Goal: Information Seeking & Learning: Learn about a topic

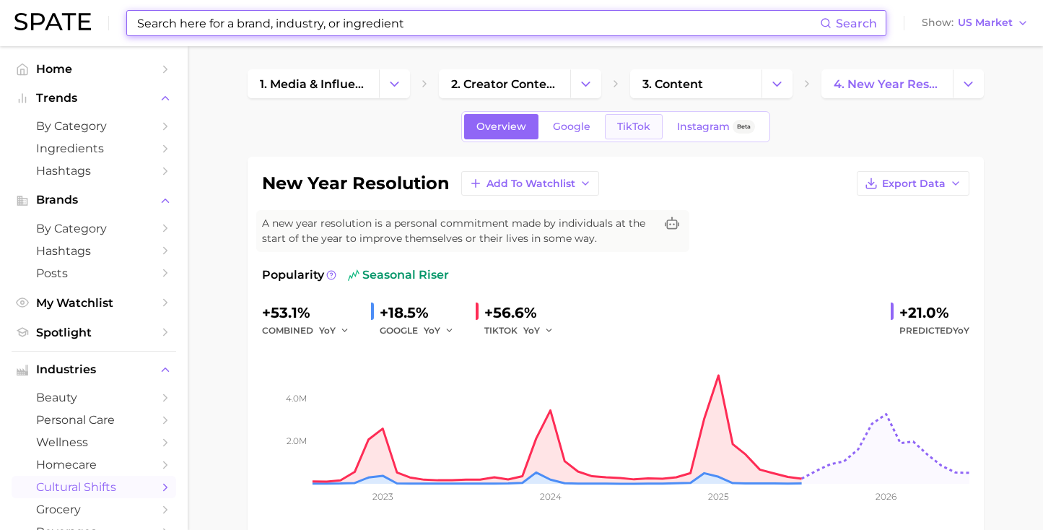
scroll to position [-1, 0]
click at [644, 131] on span "TikTok" at bounding box center [633, 127] width 33 height 12
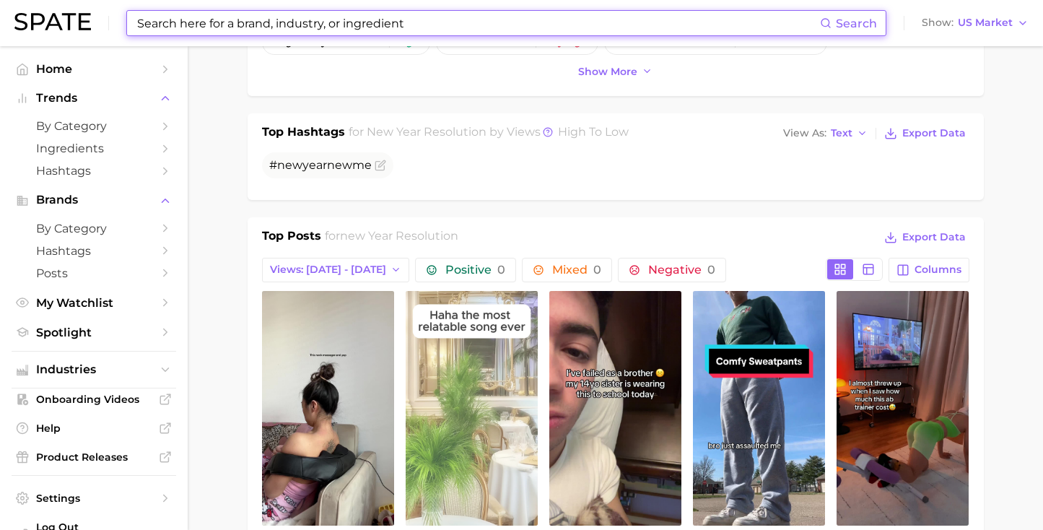
scroll to position [1156, 0]
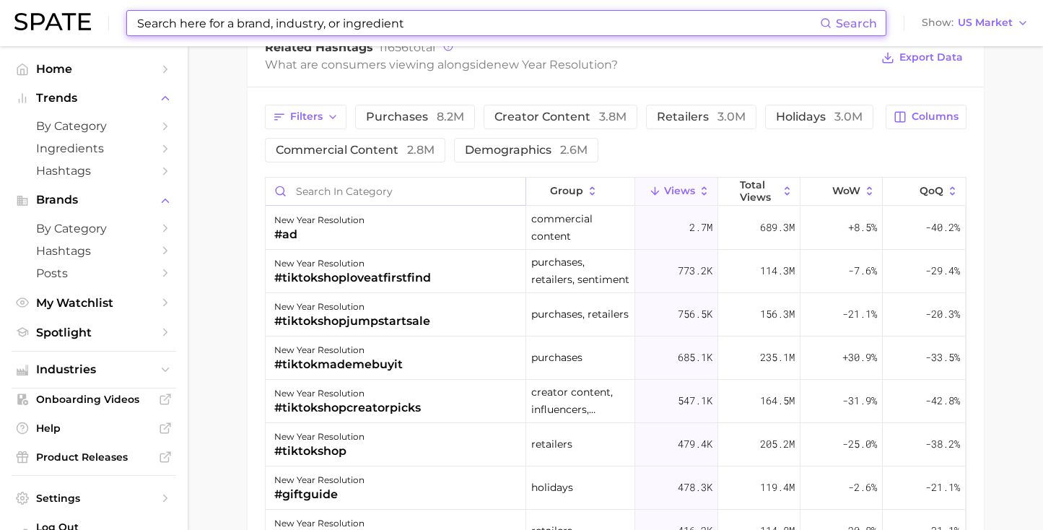
click at [401, 183] on input "Search in category" at bounding box center [396, 191] width 260 height 27
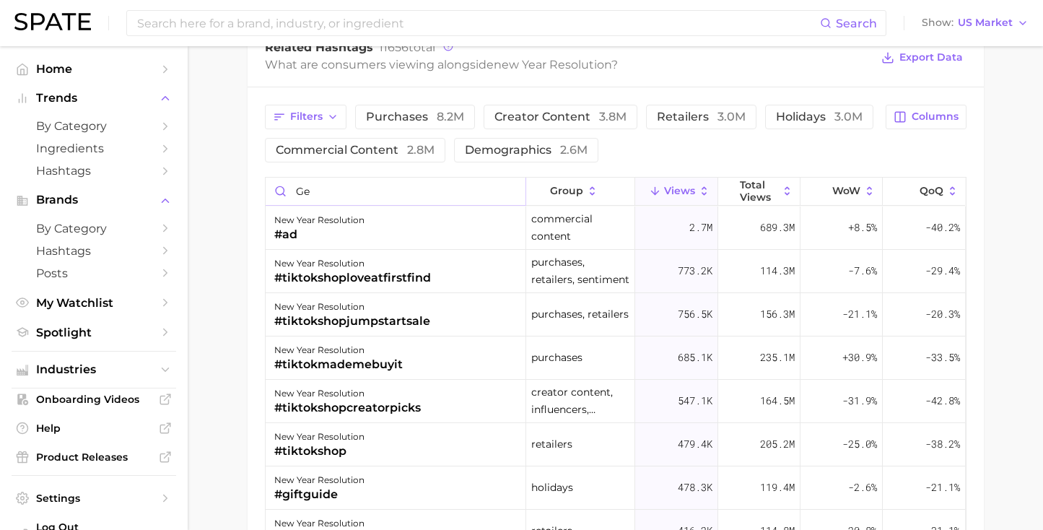
type input "g"
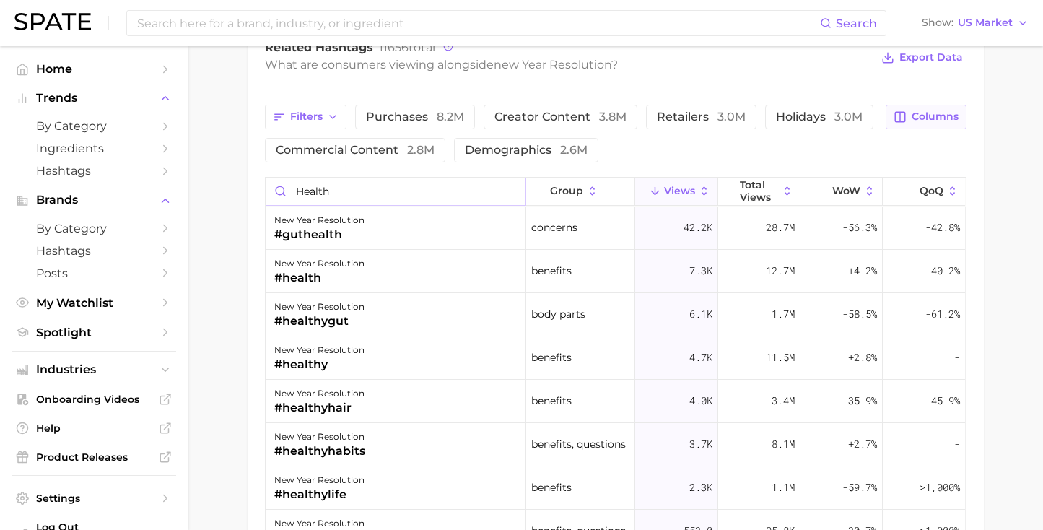
scroll to position [-1, 0]
type input "health"
click at [922, 115] on span "Columns" at bounding box center [935, 116] width 47 height 12
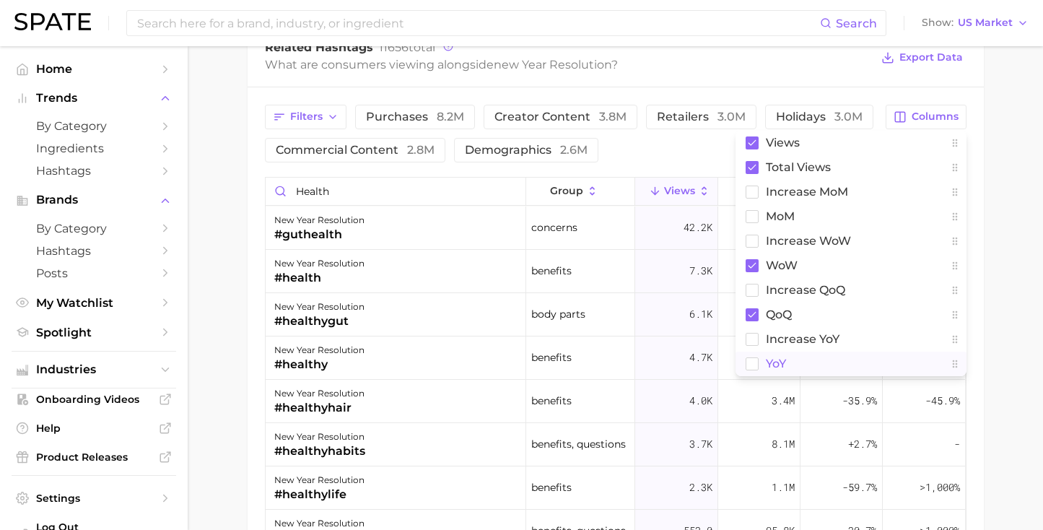
click at [799, 367] on button "YoY" at bounding box center [851, 364] width 231 height 25
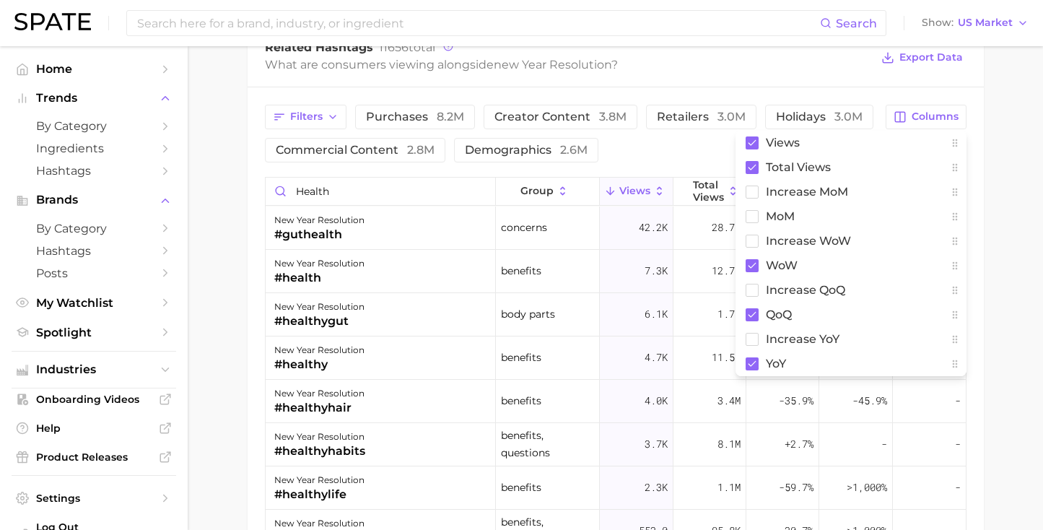
click at [852, 74] on div "Related Hashtags 11656 total What are consumers viewing alongside new year reso…" at bounding box center [616, 58] width 736 height 58
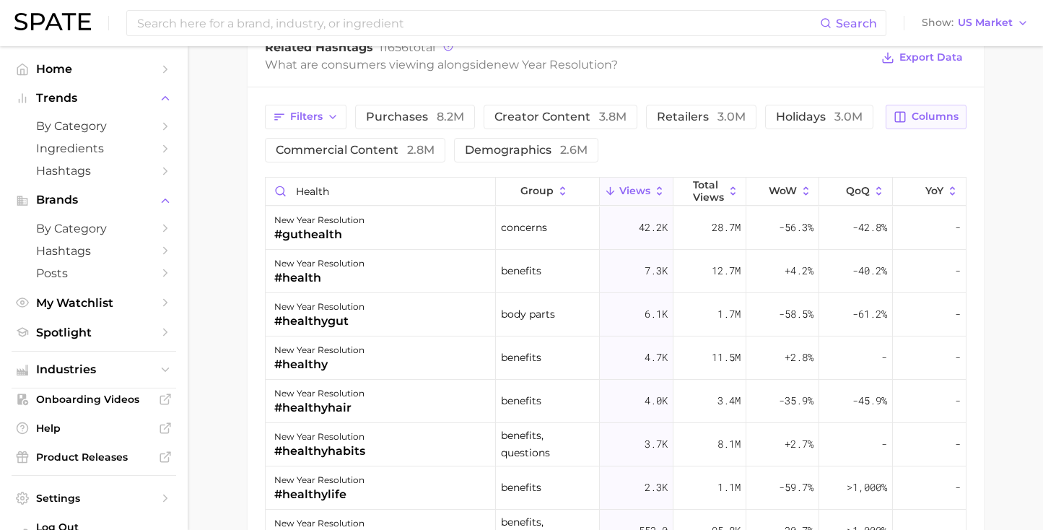
click at [929, 113] on span "Columns" at bounding box center [935, 116] width 47 height 12
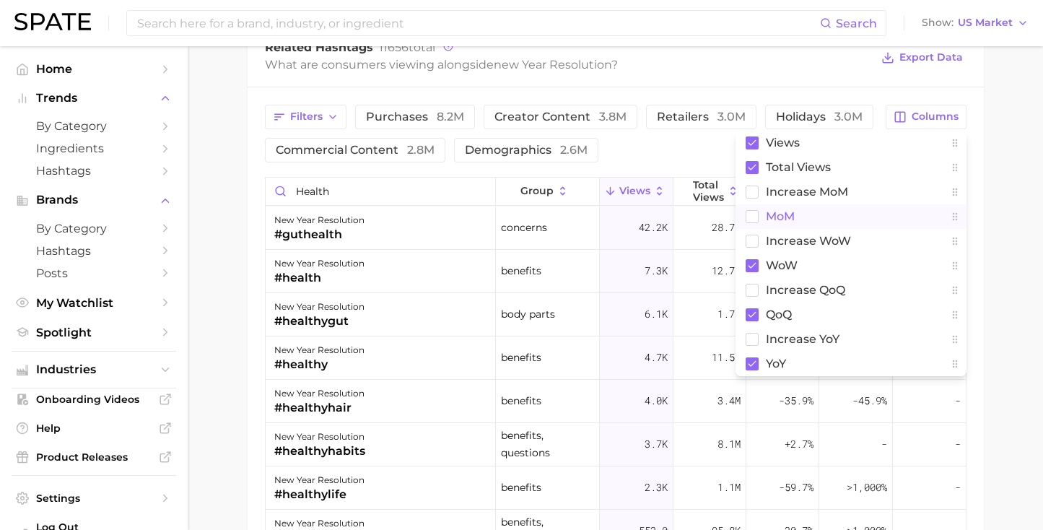
click at [833, 221] on button "MoM" at bounding box center [851, 216] width 231 height 25
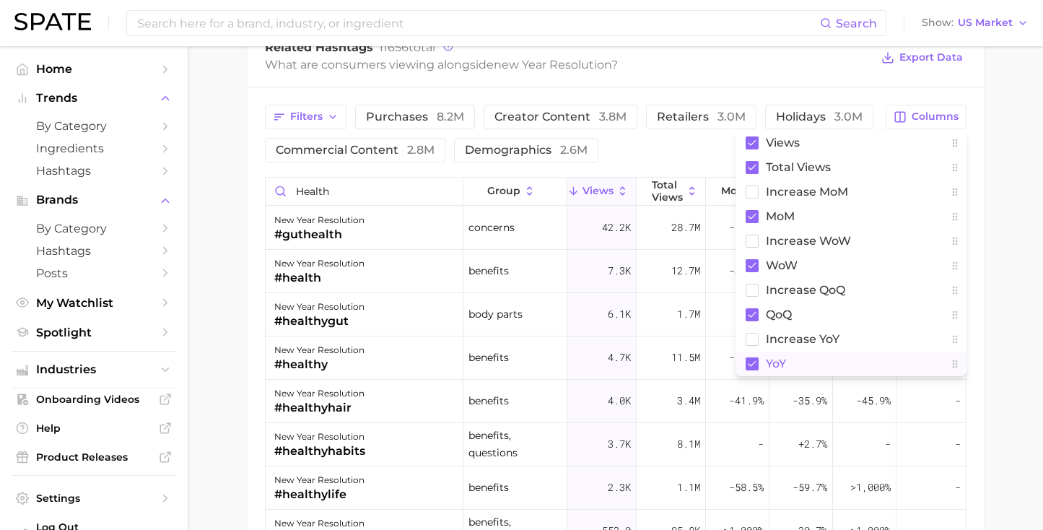
click at [806, 361] on button "YoY" at bounding box center [851, 364] width 231 height 25
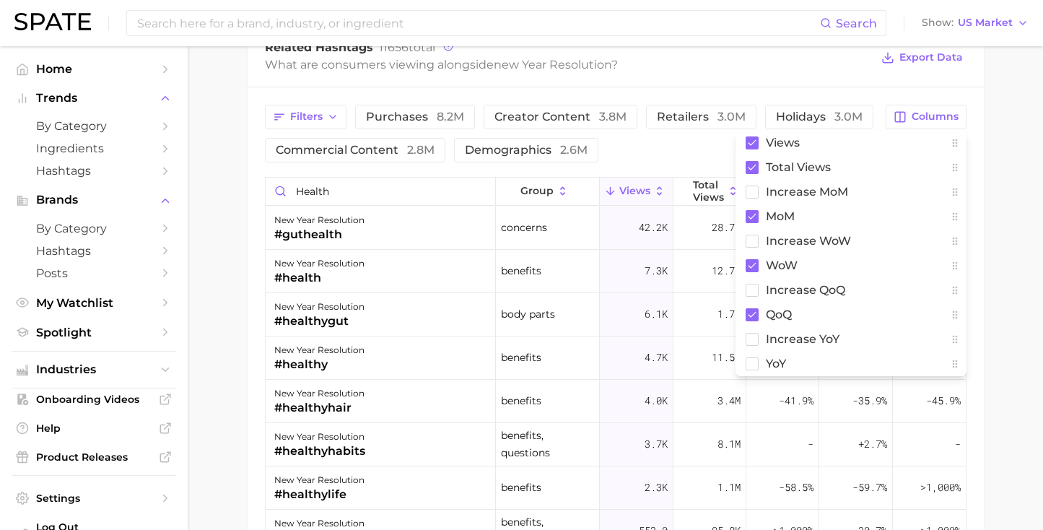
click at [833, 88] on div "Filters purchases 8.2m creator content 3.8m retailers 3.0m holidays 3.0m commer…" at bounding box center [616, 405] width 736 height 637
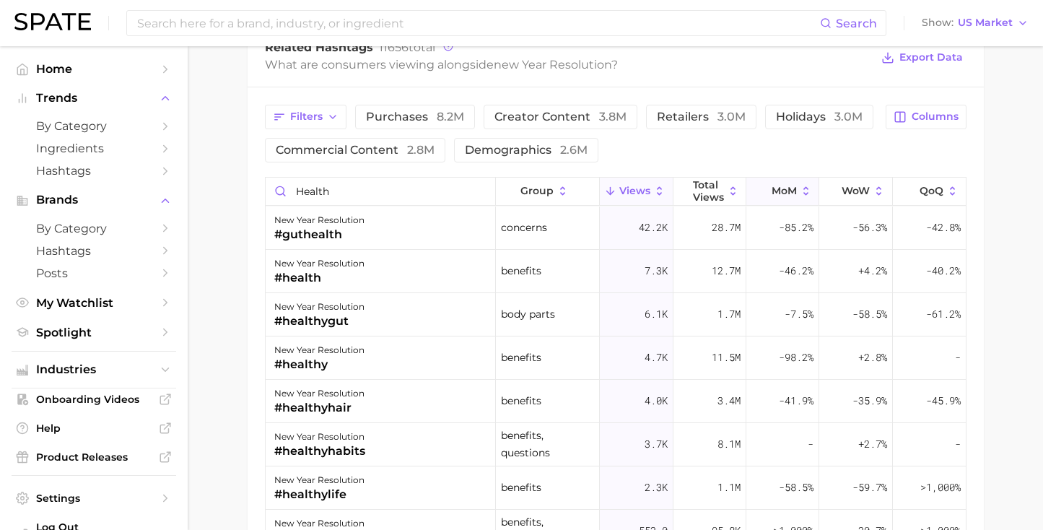
click at [759, 178] on button "MoM" at bounding box center [782, 192] width 73 height 28
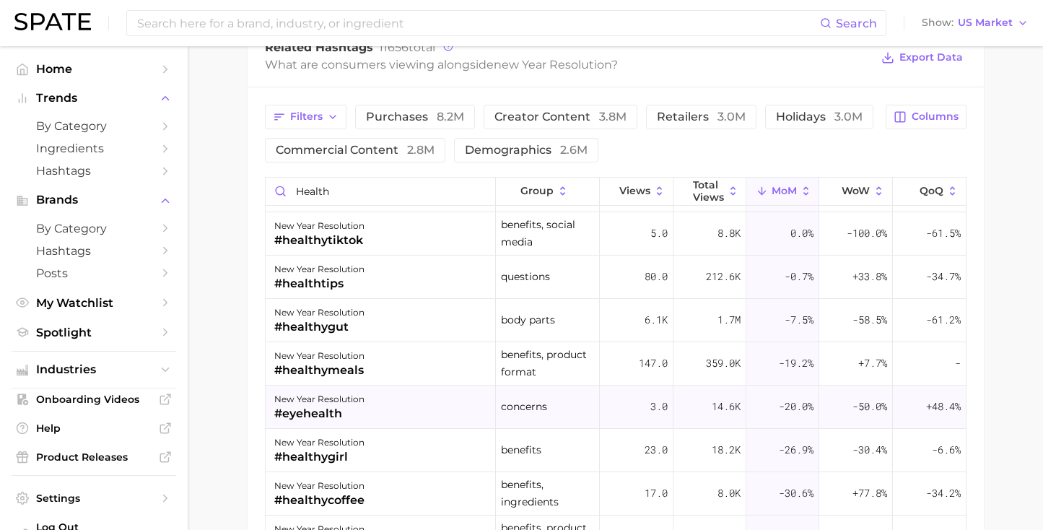
scroll to position [450, 0]
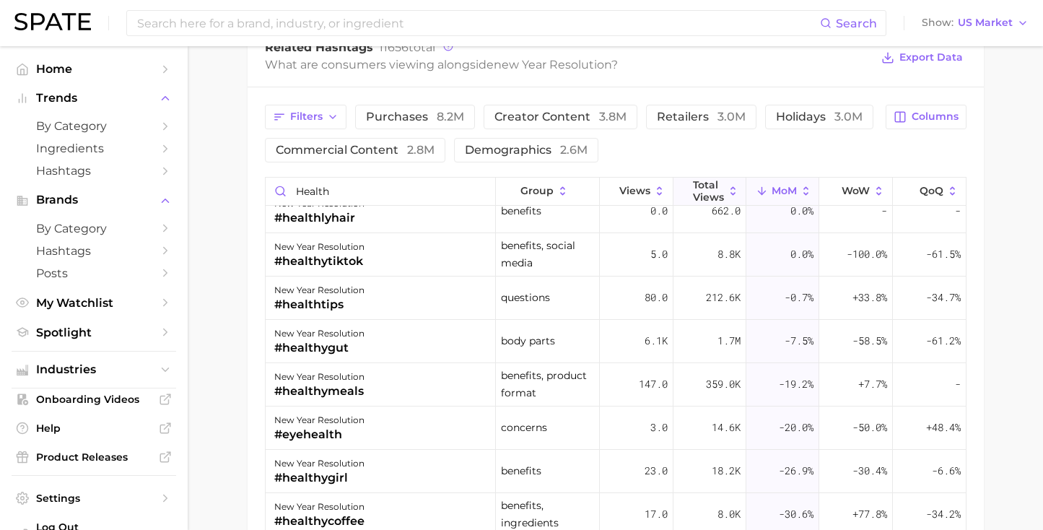
click at [721, 185] on span "Total Views" at bounding box center [708, 190] width 31 height 23
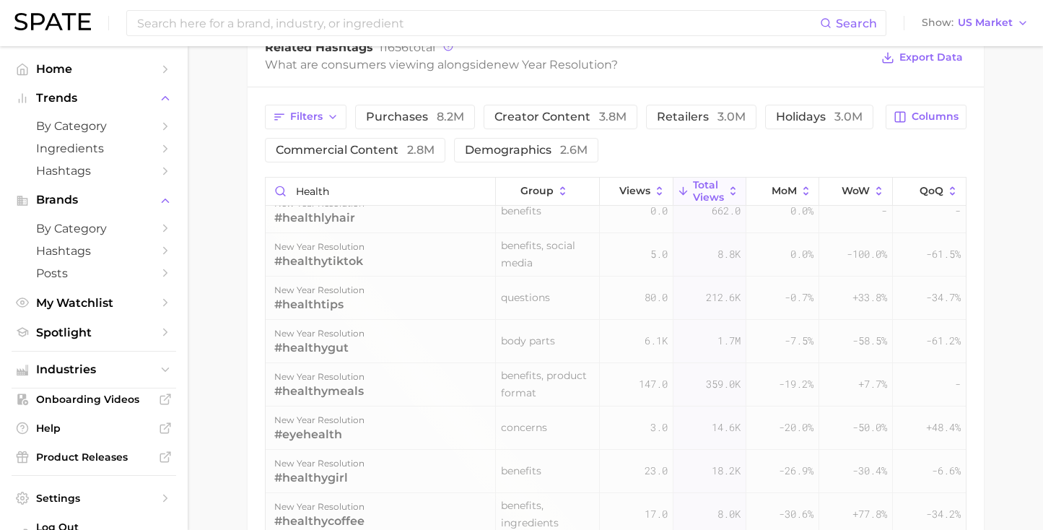
scroll to position [0, 0]
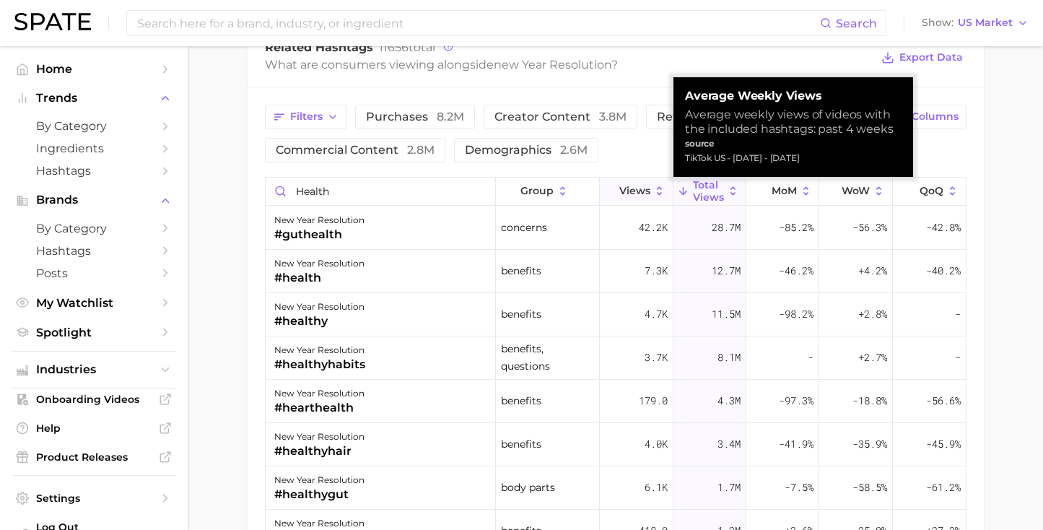
click at [642, 193] on span "Views" at bounding box center [634, 191] width 31 height 12
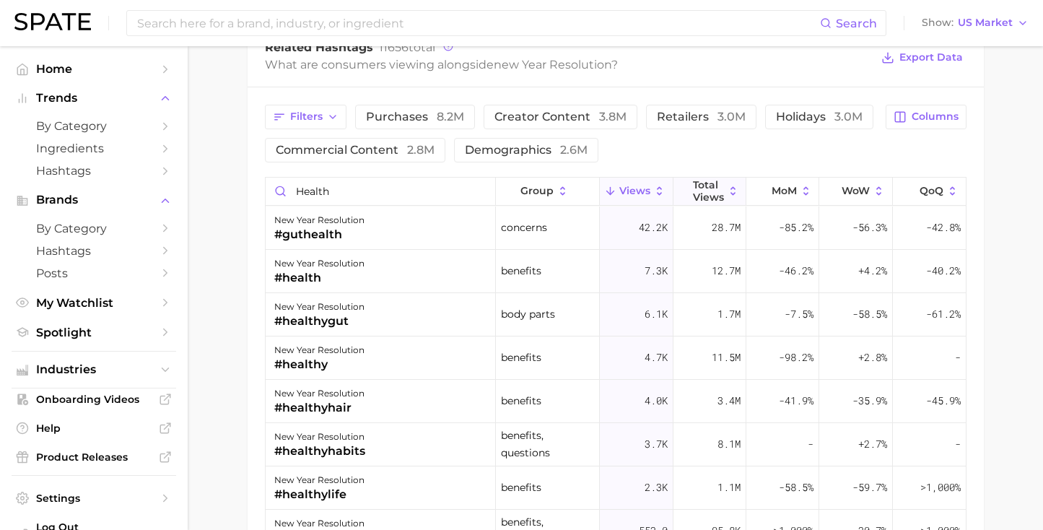
click at [702, 188] on span "Total Views" at bounding box center [708, 190] width 31 height 23
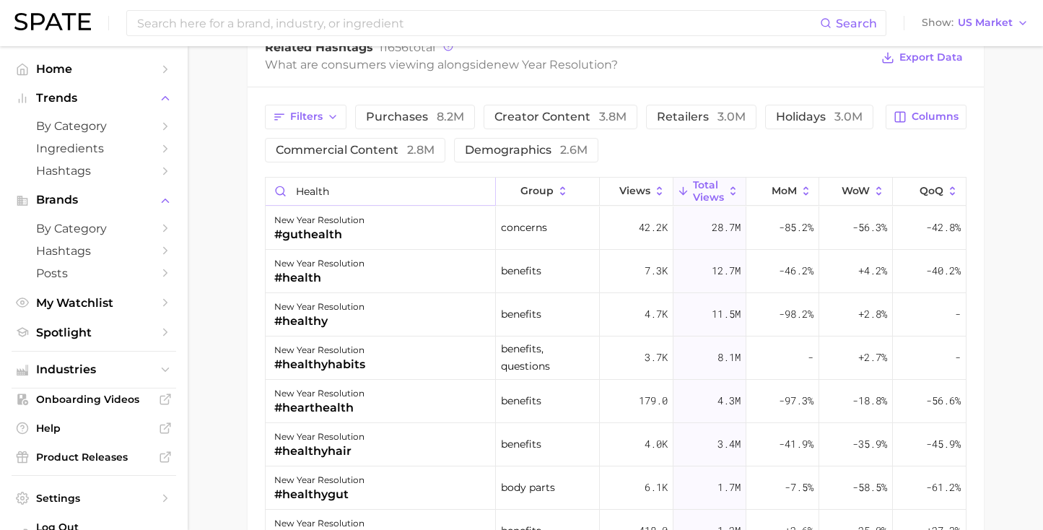
click at [480, 193] on input "health" at bounding box center [381, 191] width 230 height 27
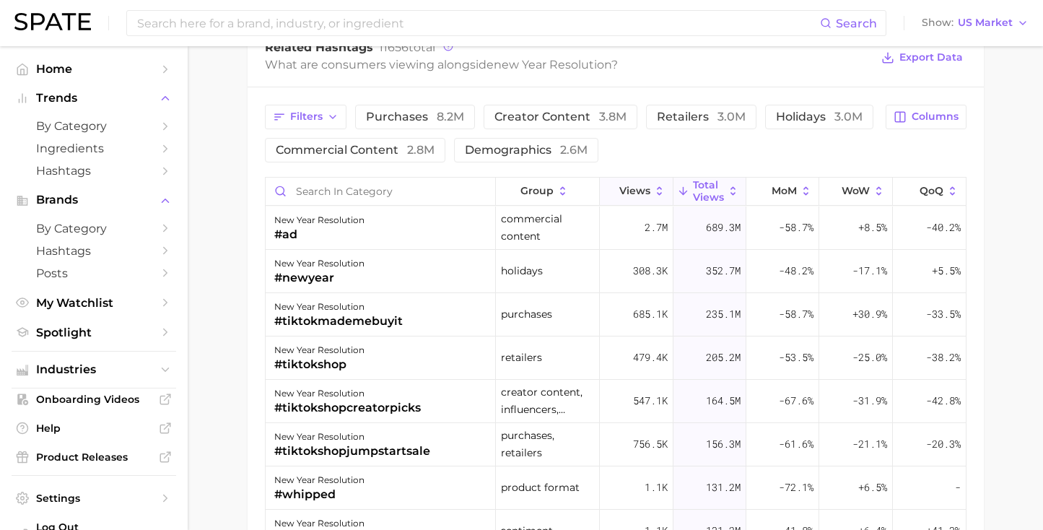
click at [628, 194] on span "Views" at bounding box center [634, 191] width 31 height 12
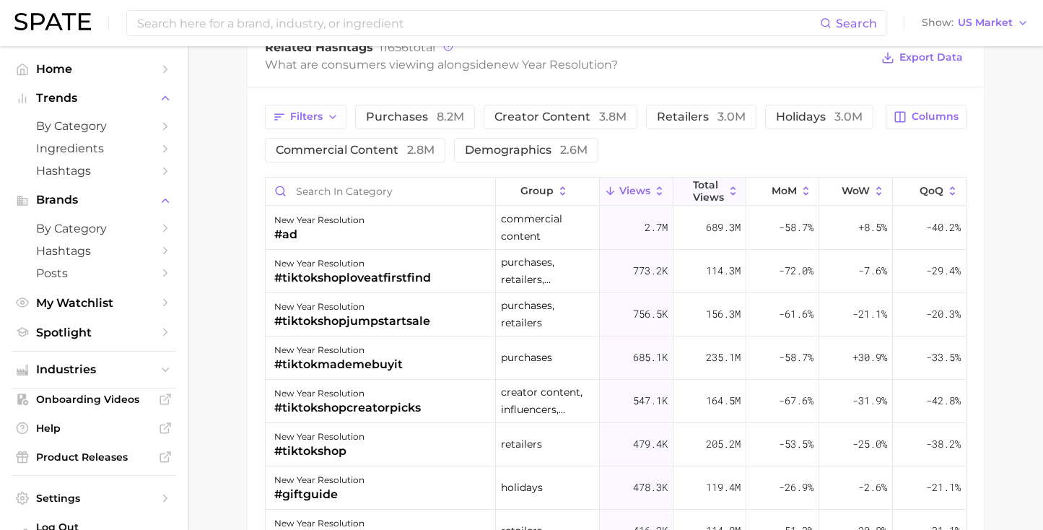
click at [684, 193] on line at bounding box center [684, 190] width 0 height 7
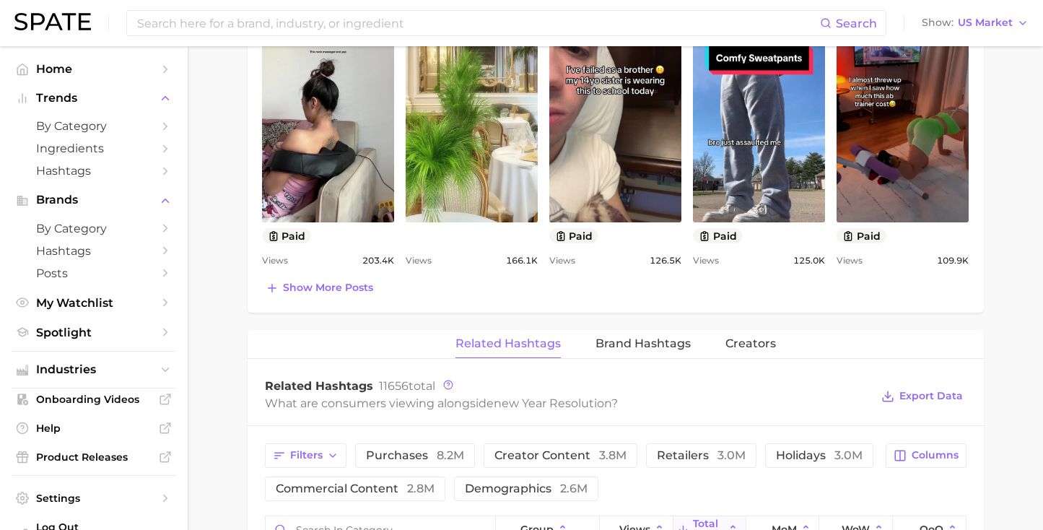
scroll to position [964, 0]
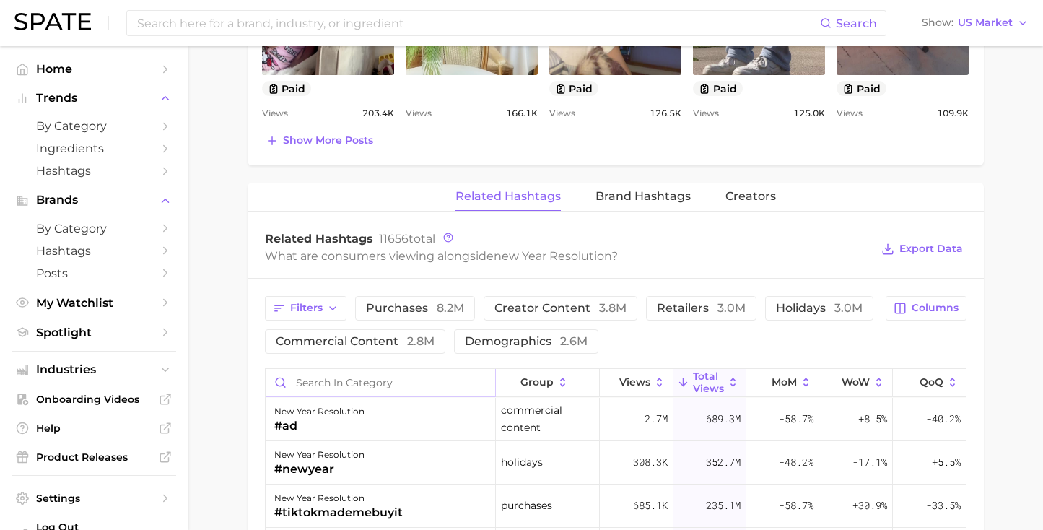
click at [333, 384] on input "Search in category" at bounding box center [381, 382] width 230 height 27
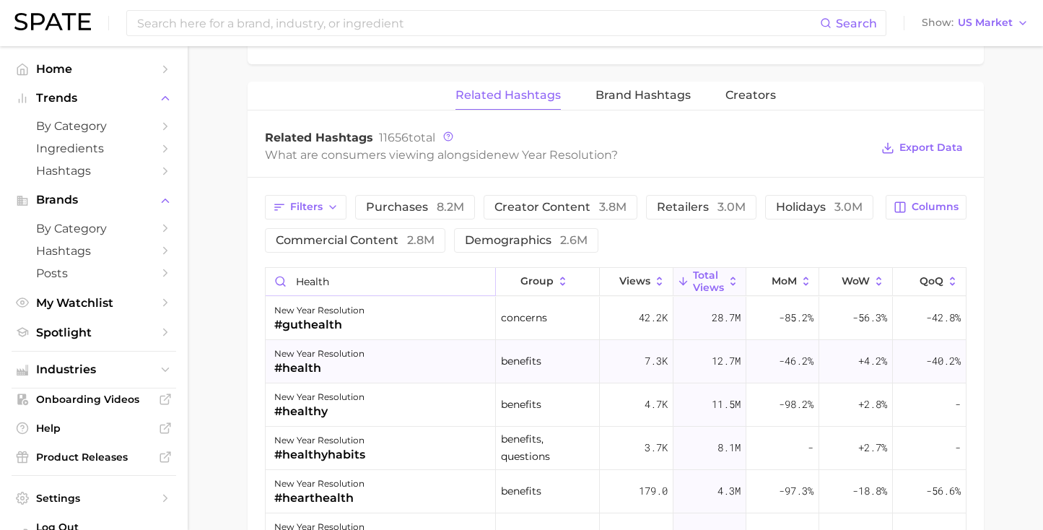
scroll to position [1064, 0]
click at [948, 214] on button "Columns" at bounding box center [926, 208] width 80 height 25
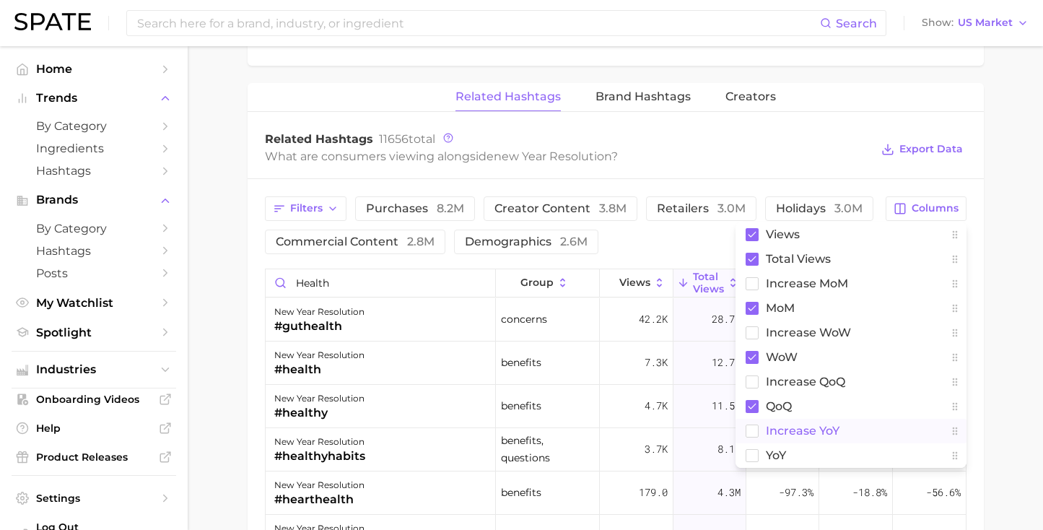
click at [841, 432] on button "increase YoY" at bounding box center [851, 431] width 231 height 25
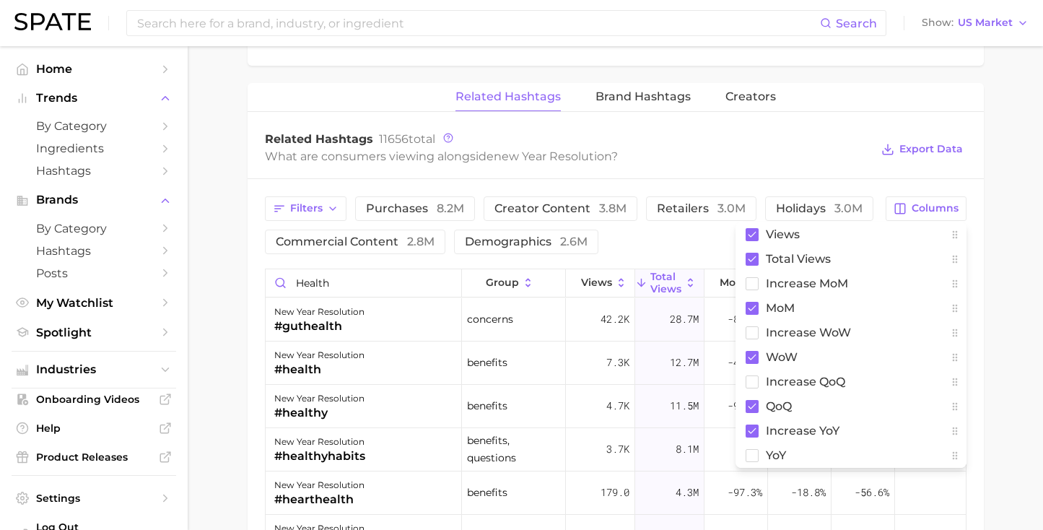
click at [847, 161] on div "What are consumers viewing alongside new year resolution ?" at bounding box center [568, 156] width 606 height 19
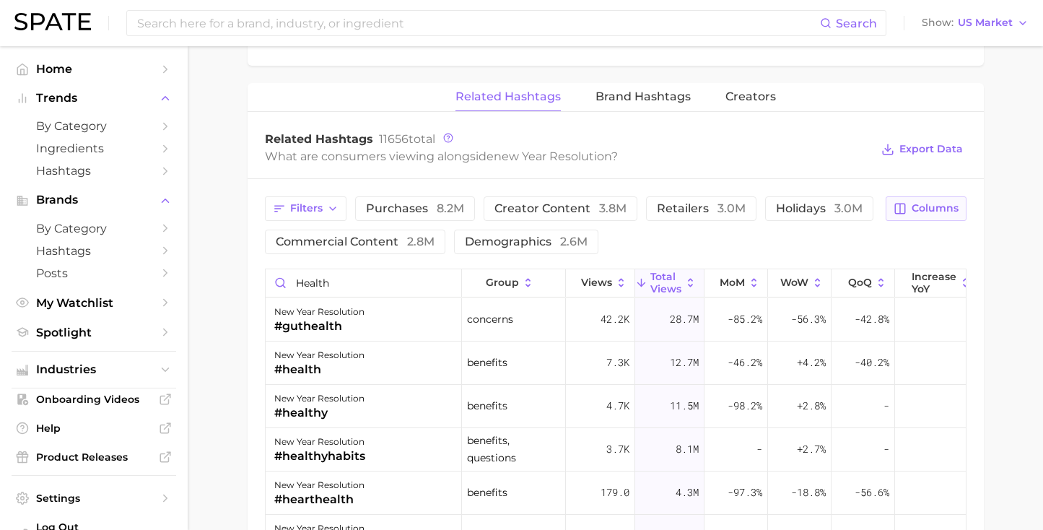
click at [925, 211] on span "Columns" at bounding box center [935, 208] width 47 height 12
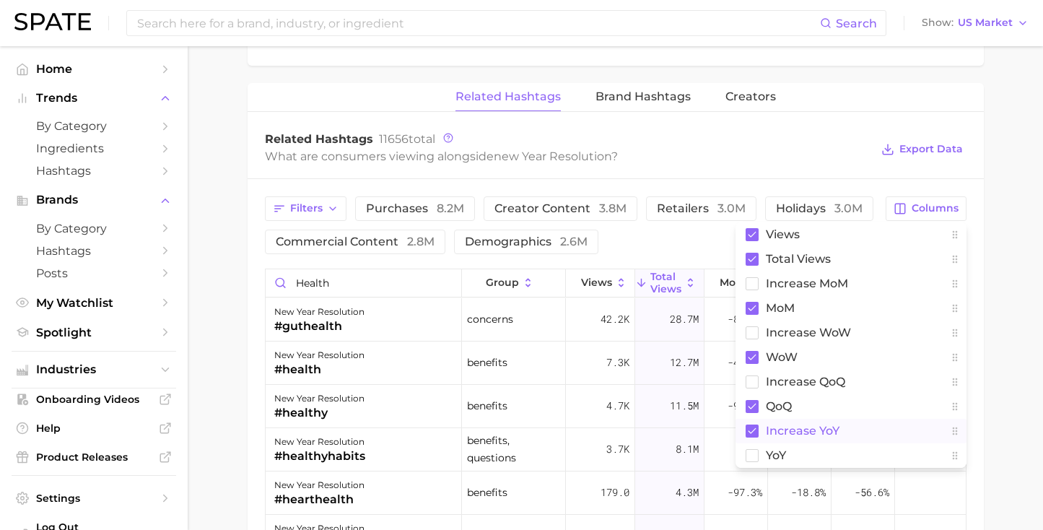
click at [781, 429] on span "increase YoY" at bounding box center [803, 430] width 74 height 12
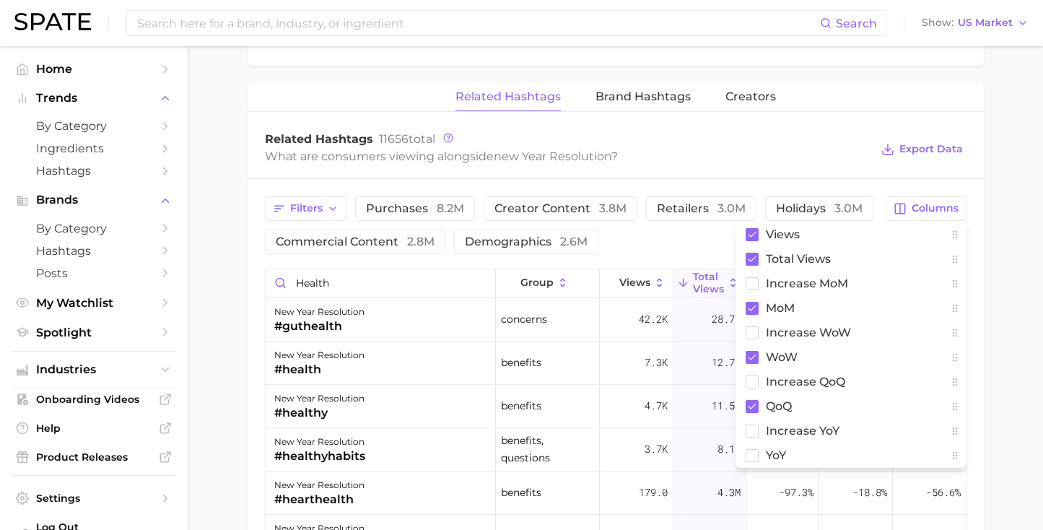
click at [829, 152] on div "What are consumers viewing alongside new year resolution ?" at bounding box center [568, 156] width 606 height 19
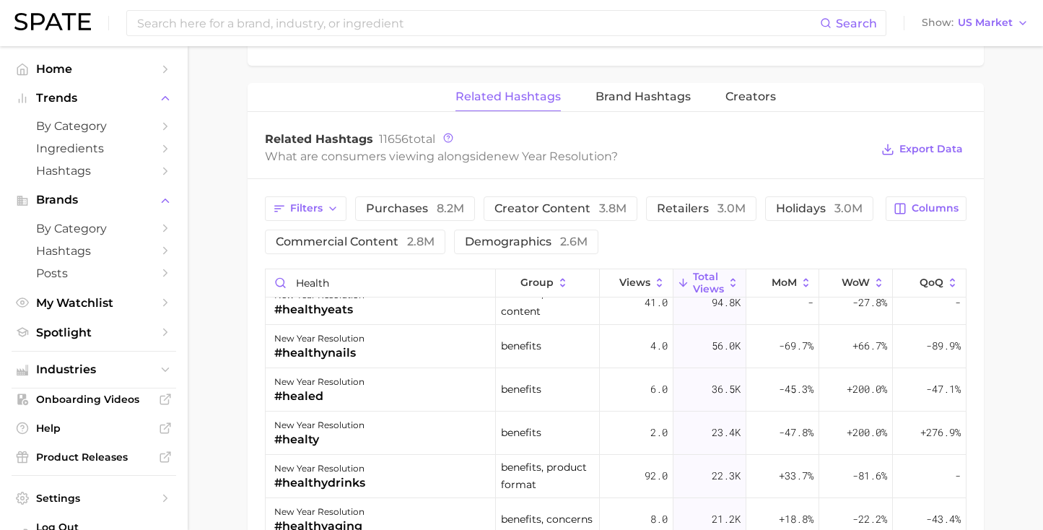
scroll to position [713, 0]
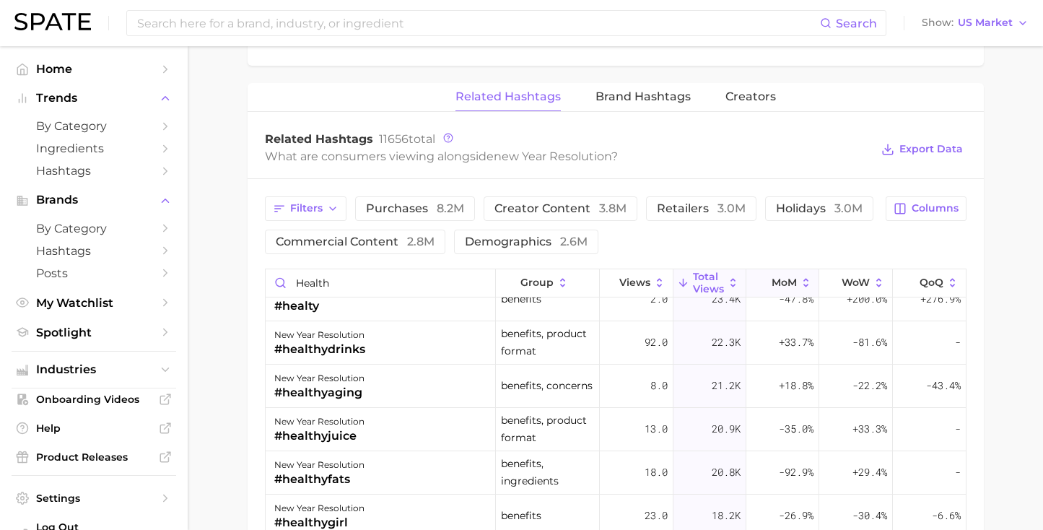
click at [785, 285] on span "MoM" at bounding box center [784, 282] width 25 height 12
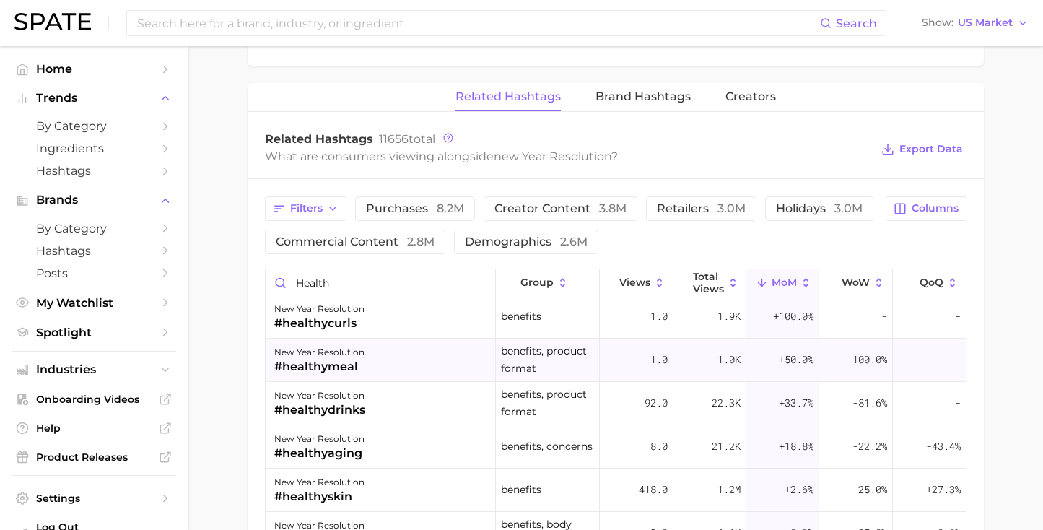
scroll to position [92, 0]
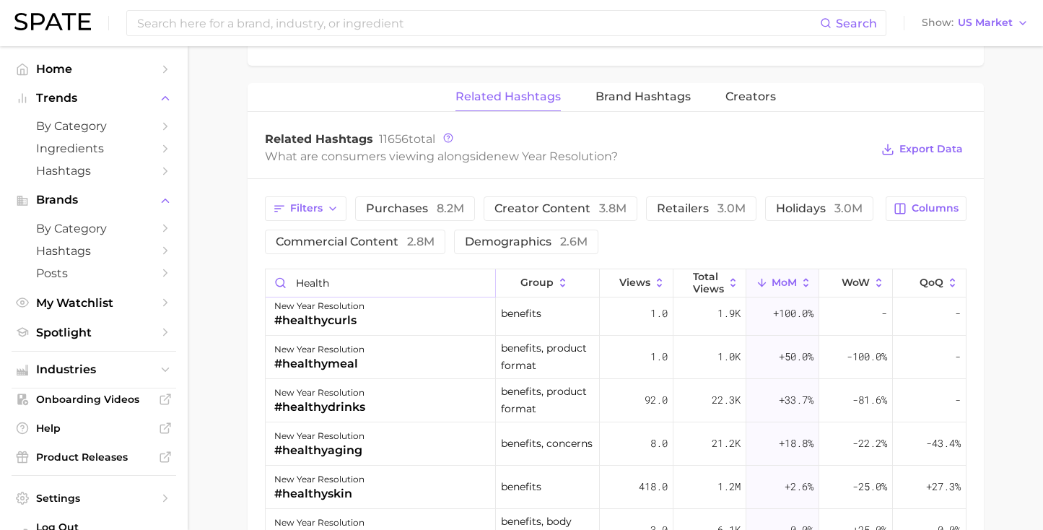
click at [398, 271] on input "health" at bounding box center [381, 282] width 230 height 27
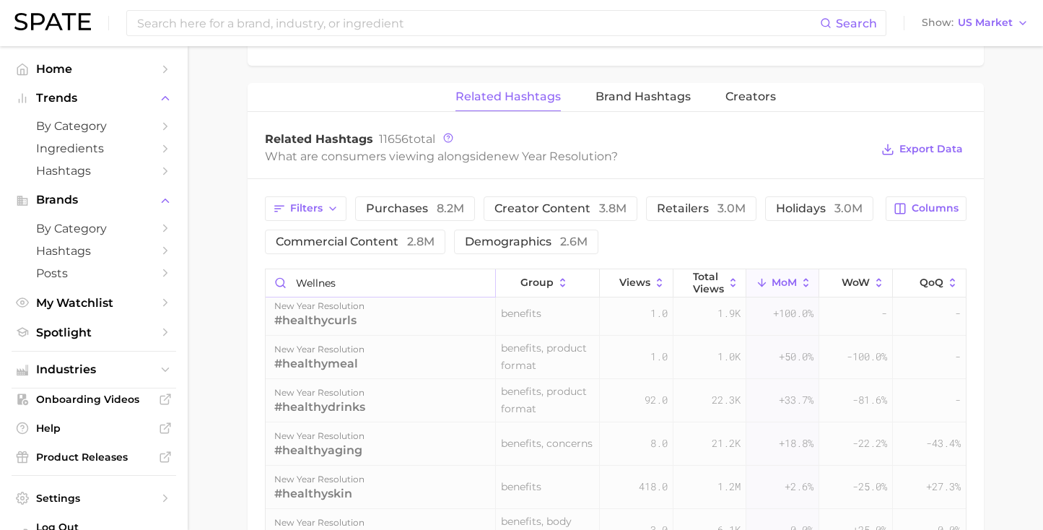
scroll to position [0, 0]
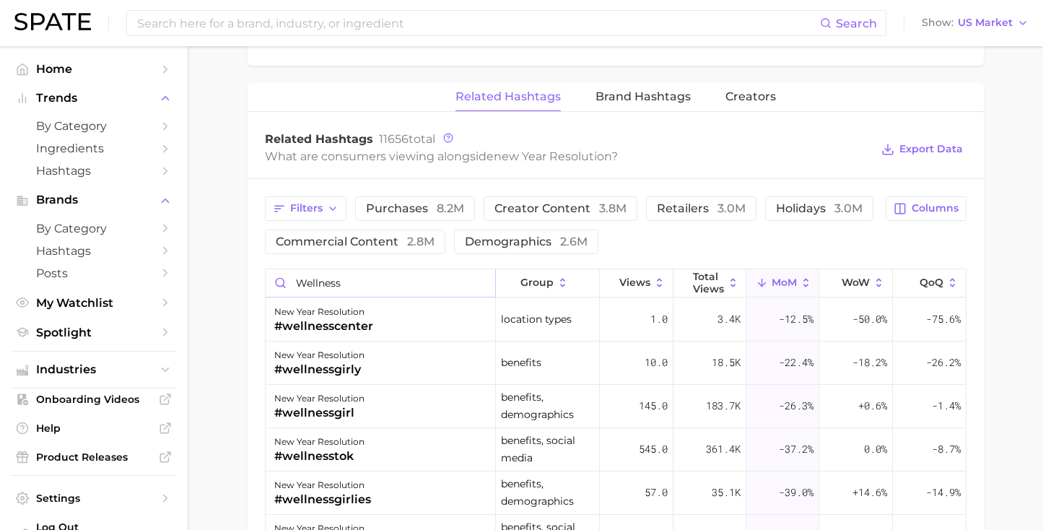
type input "wellness"
click at [768, 271] on button "MoM" at bounding box center [782, 283] width 73 height 28
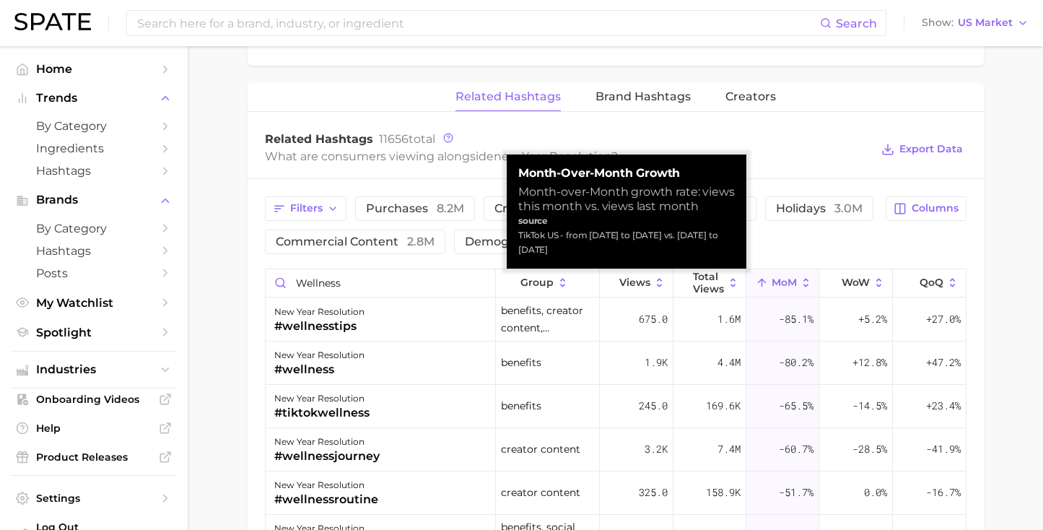
click at [769, 274] on button "MoM" at bounding box center [782, 283] width 73 height 28
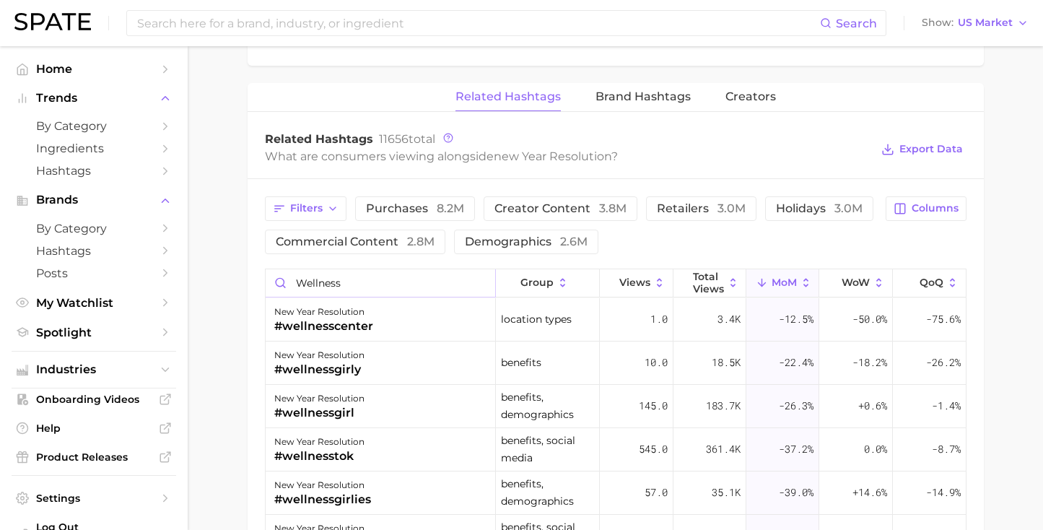
click at [359, 290] on input "wellness" at bounding box center [381, 282] width 230 height 27
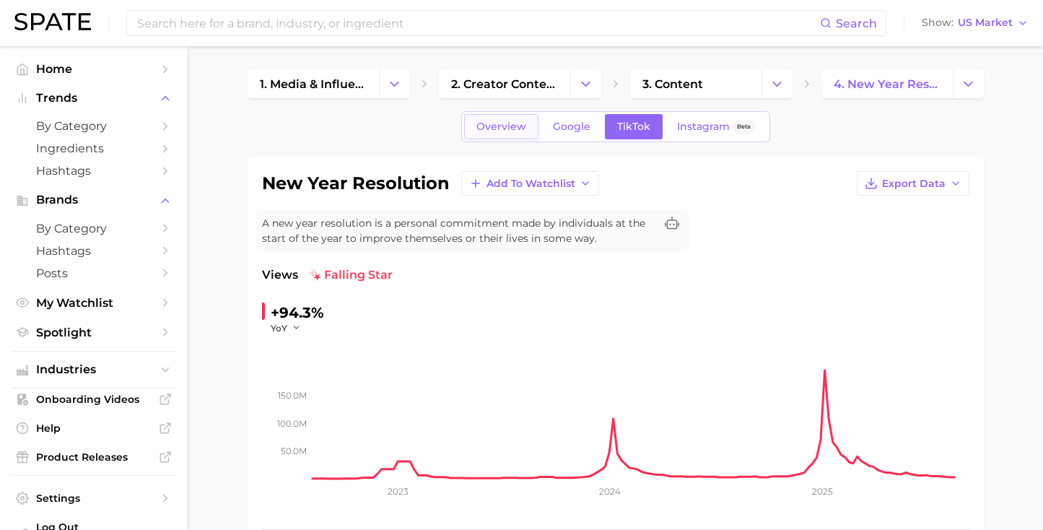
click at [515, 137] on link "Overview" at bounding box center [501, 126] width 74 height 25
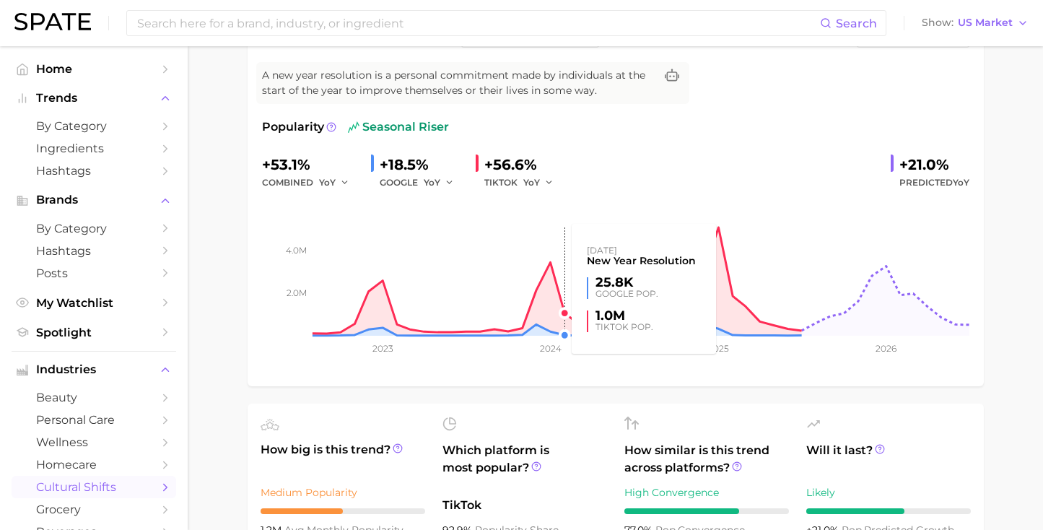
scroll to position [764, 0]
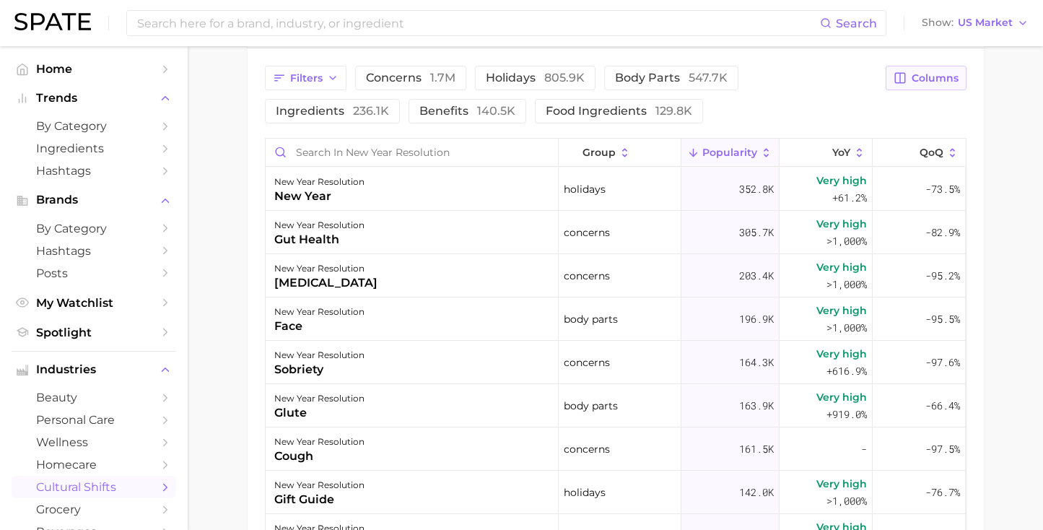
click at [945, 79] on span "Columns" at bounding box center [935, 78] width 47 height 12
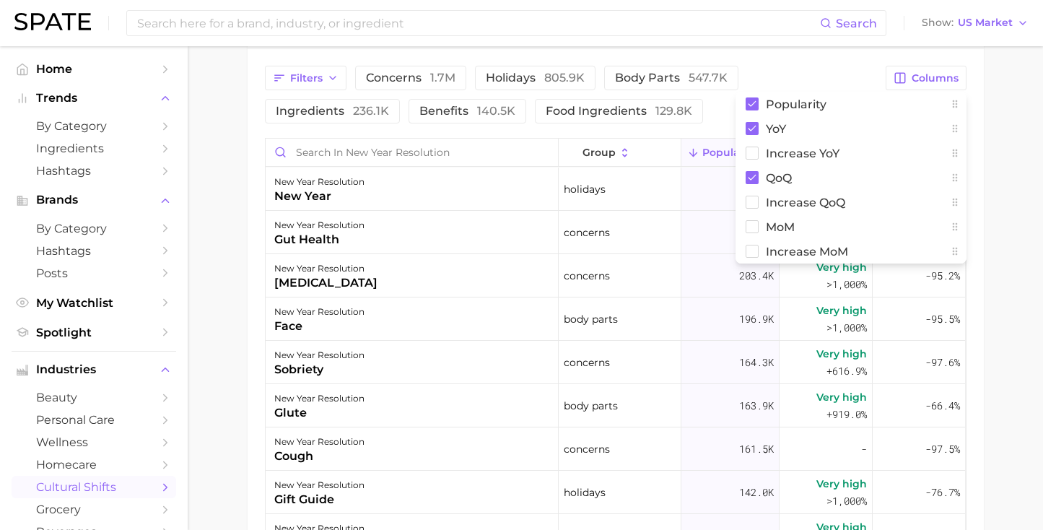
click at [681, 115] on div "Filters concerns 1.7m holidays 805.9k body parts 547.7k ingredients 236.1k bene…" at bounding box center [571, 95] width 613 height 58
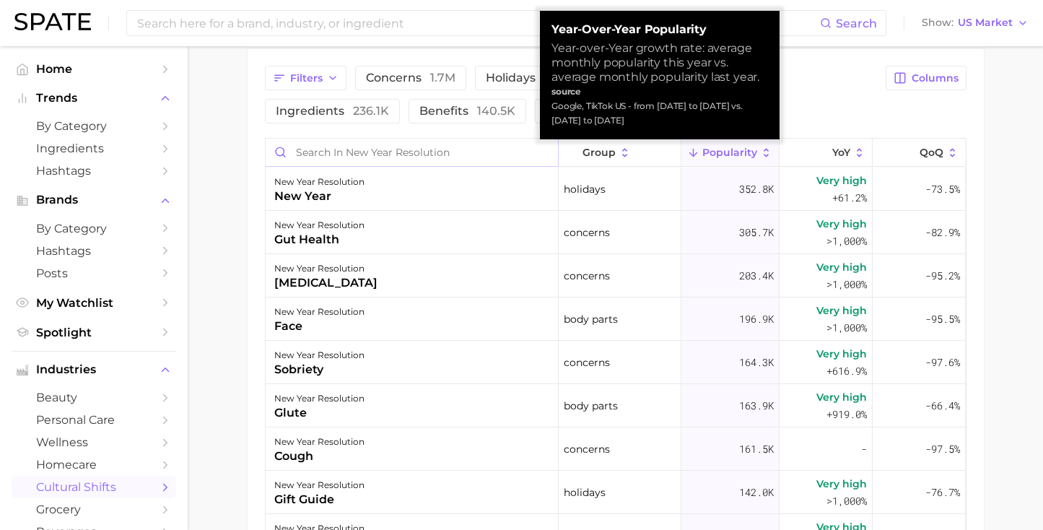
click at [485, 154] on input "Search in new year resolution" at bounding box center [412, 152] width 292 height 27
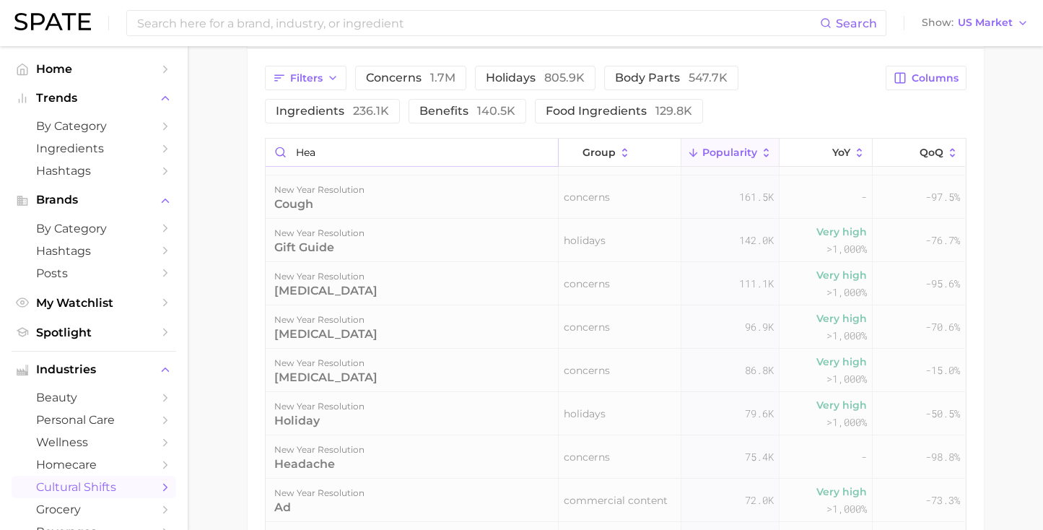
scroll to position [0, 0]
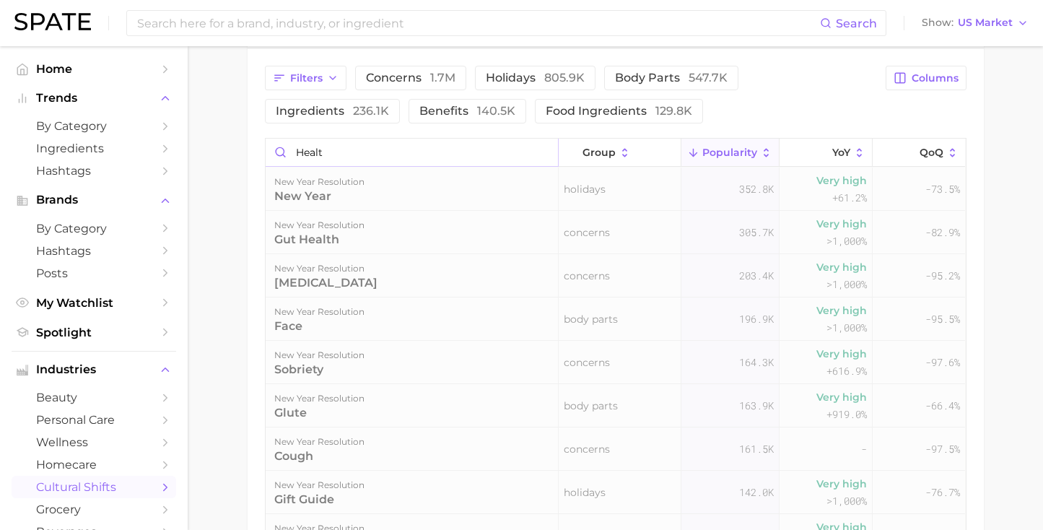
type input "health"
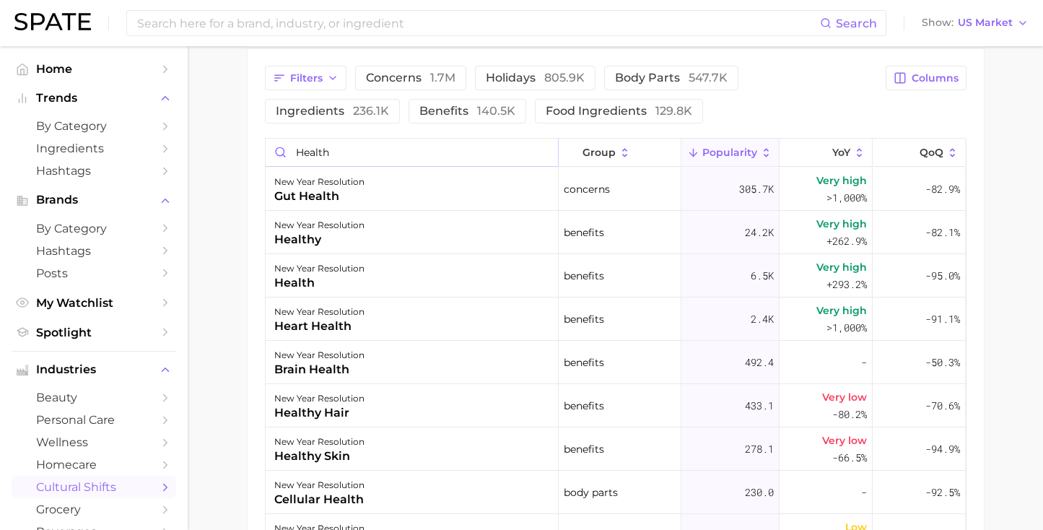
click at [543, 153] on input "health" at bounding box center [412, 152] width 292 height 27
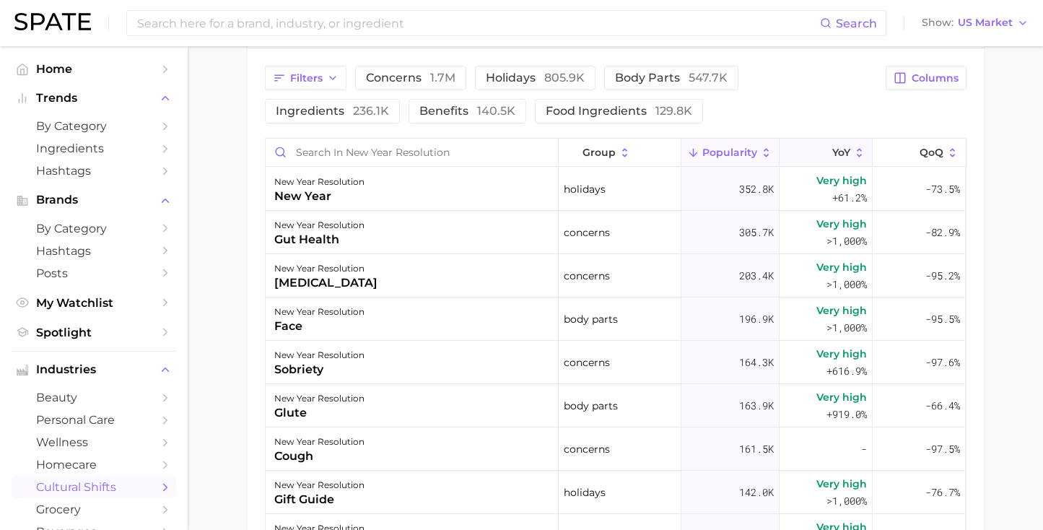
click at [807, 142] on button "YoY" at bounding box center [826, 153] width 93 height 28
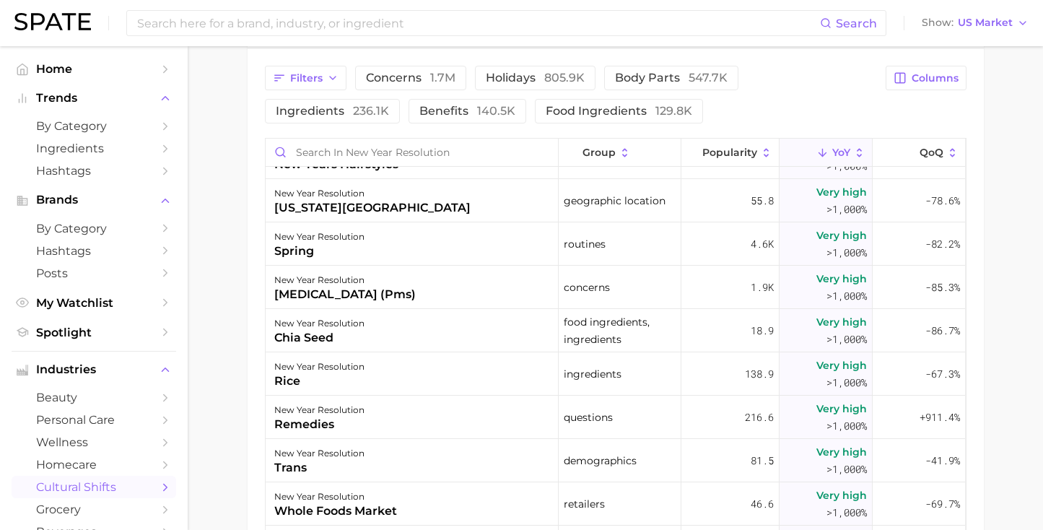
scroll to position [7195, 0]
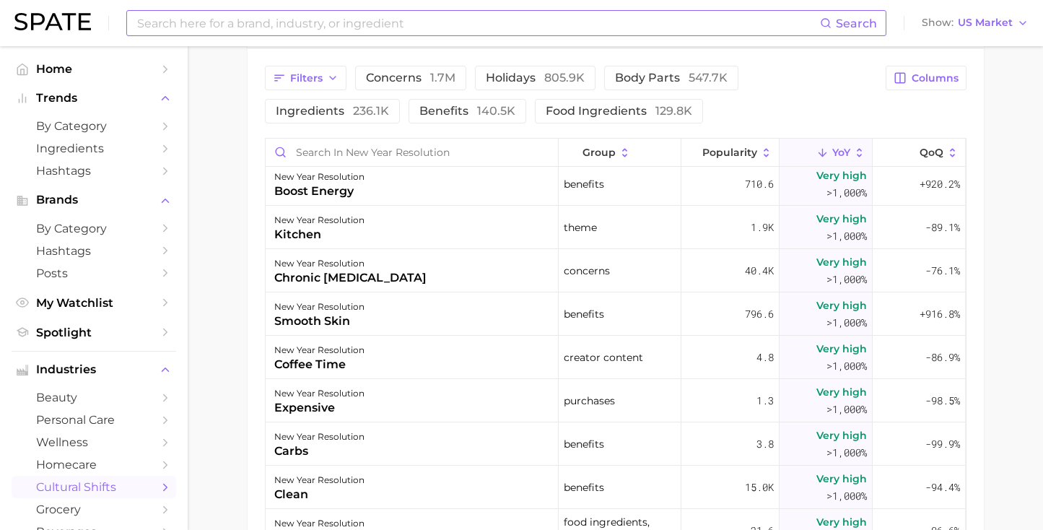
click at [420, 28] on input at bounding box center [478, 23] width 684 height 25
type input "n"
